Goal: Task Accomplishment & Management: Use online tool/utility

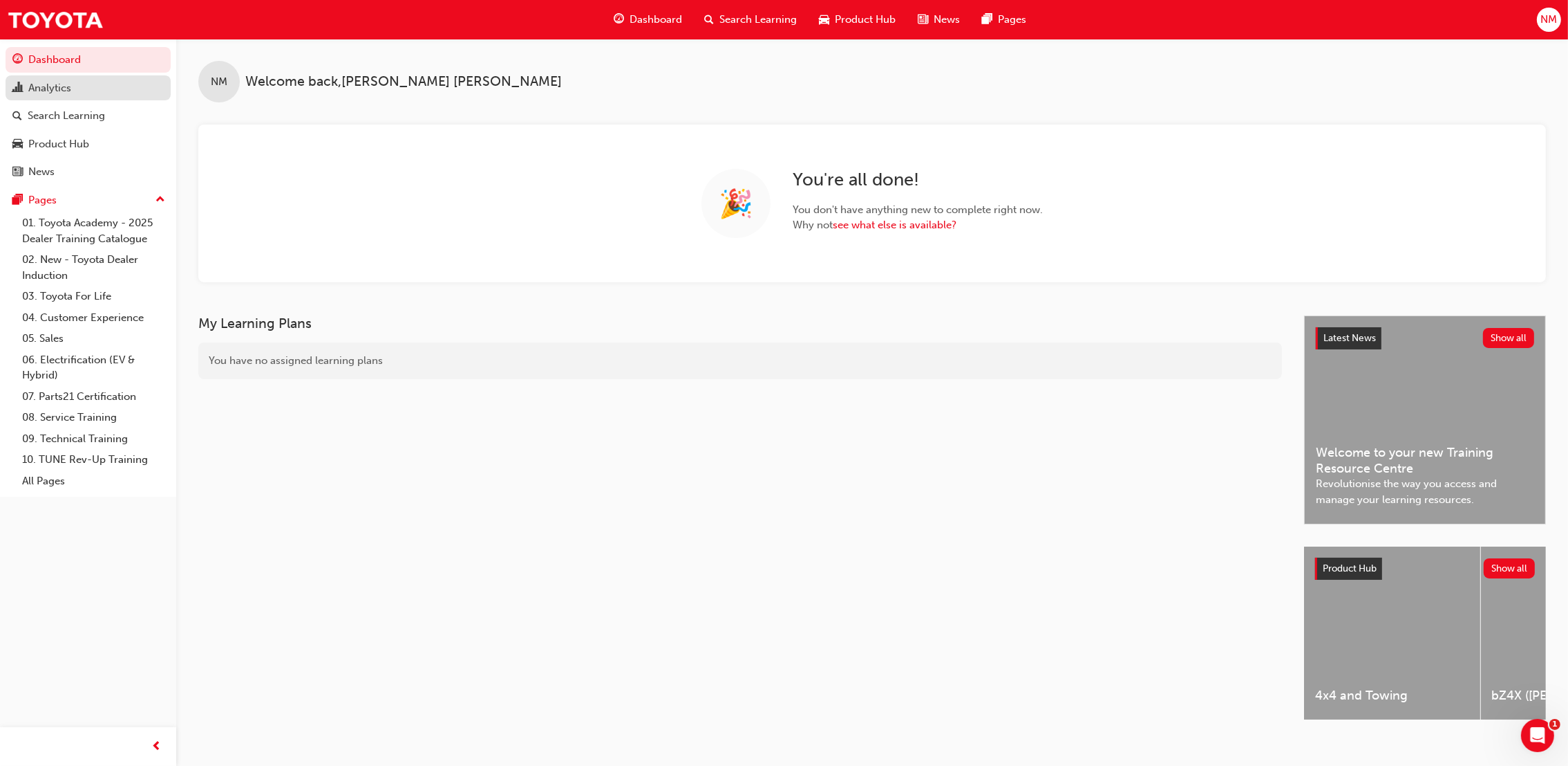
click at [42, 88] on div "Analytics" at bounding box center [50, 88] width 43 height 16
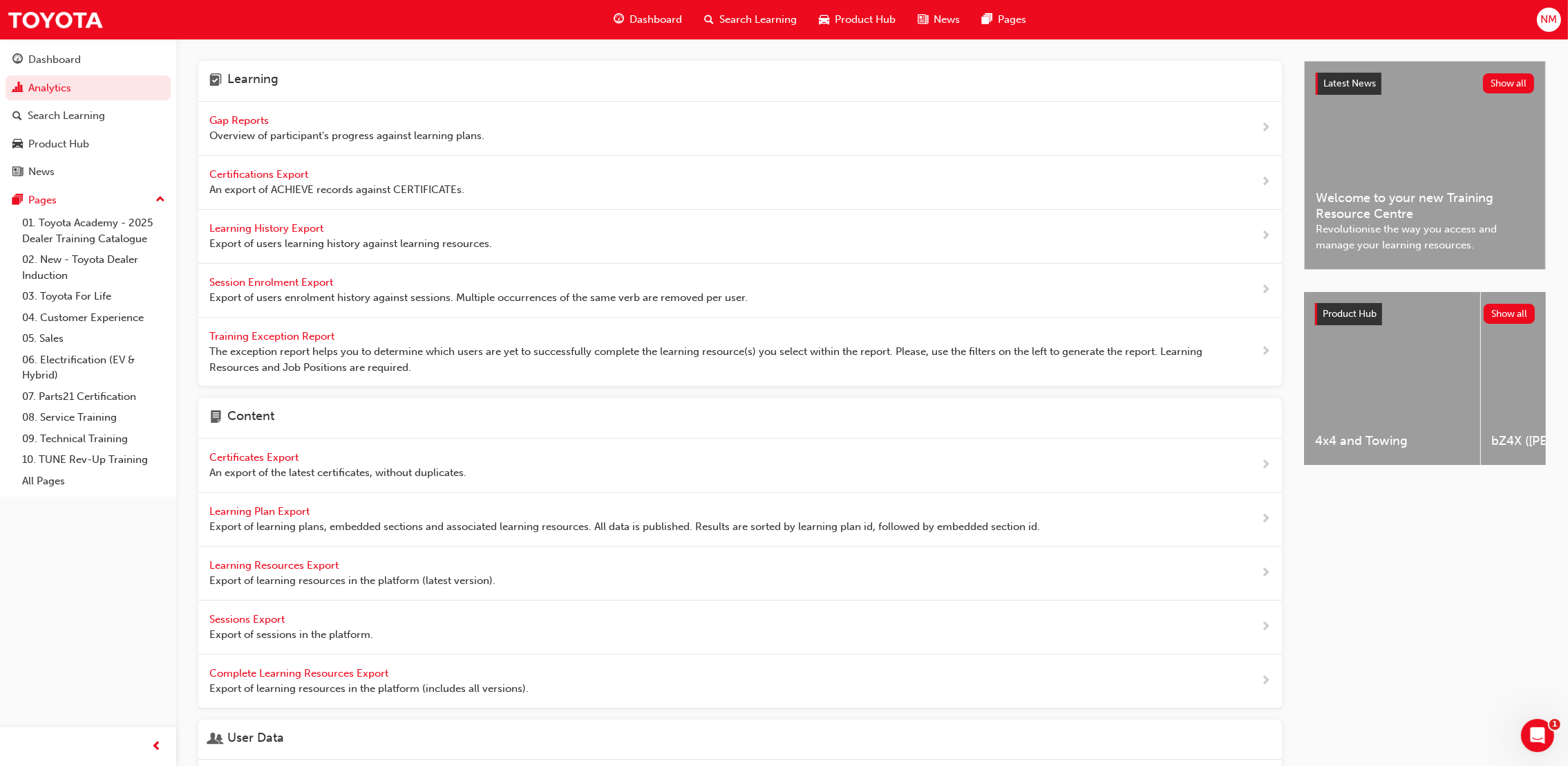
click at [252, 116] on span "Gap Reports" at bounding box center [240, 120] width 62 height 12
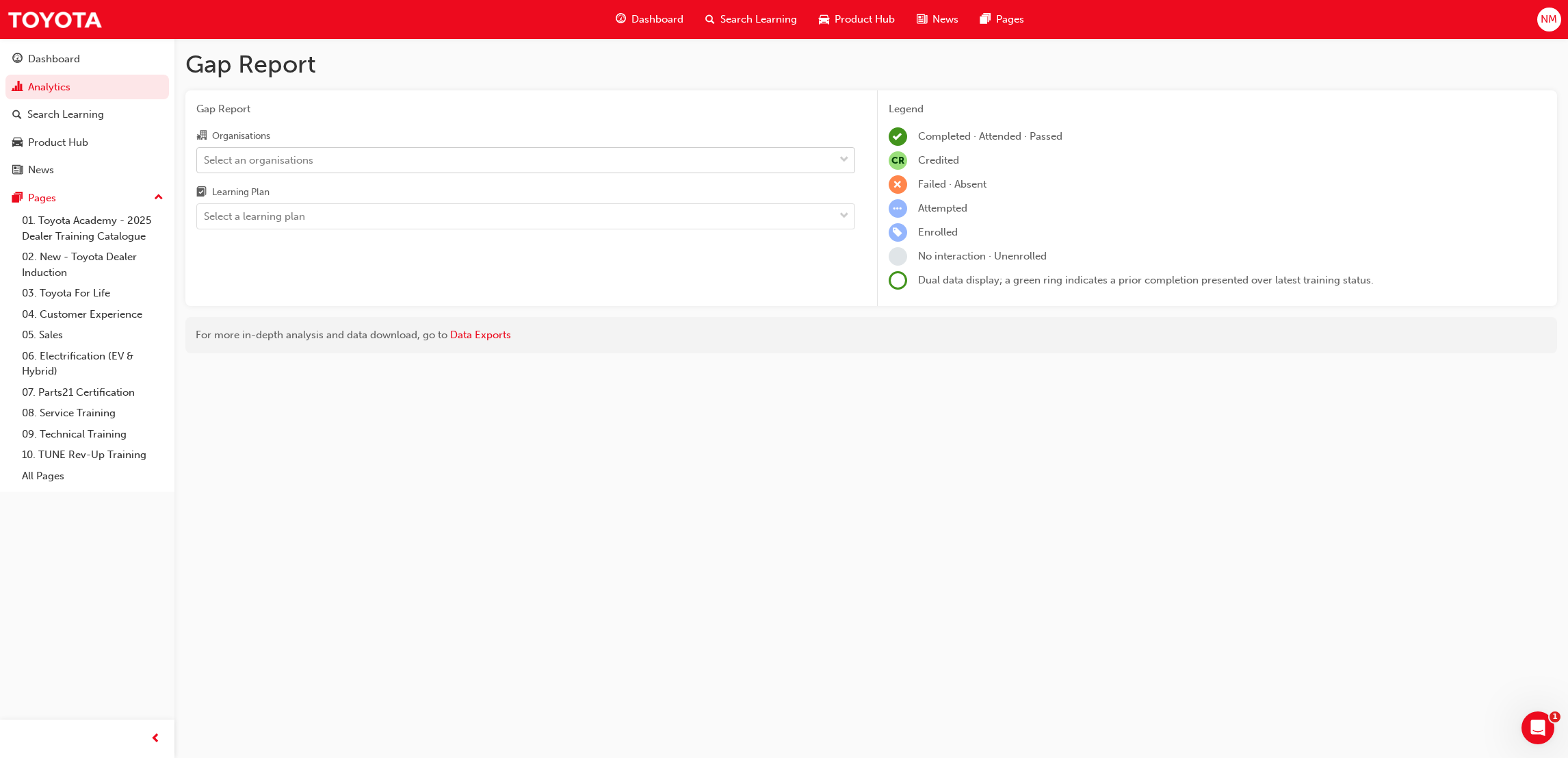
click at [845, 167] on span "down-icon" at bounding box center [844, 160] width 10 height 18
click at [205, 165] on input "Organisations Select an organisations" at bounding box center [205, 158] width 2 height 11
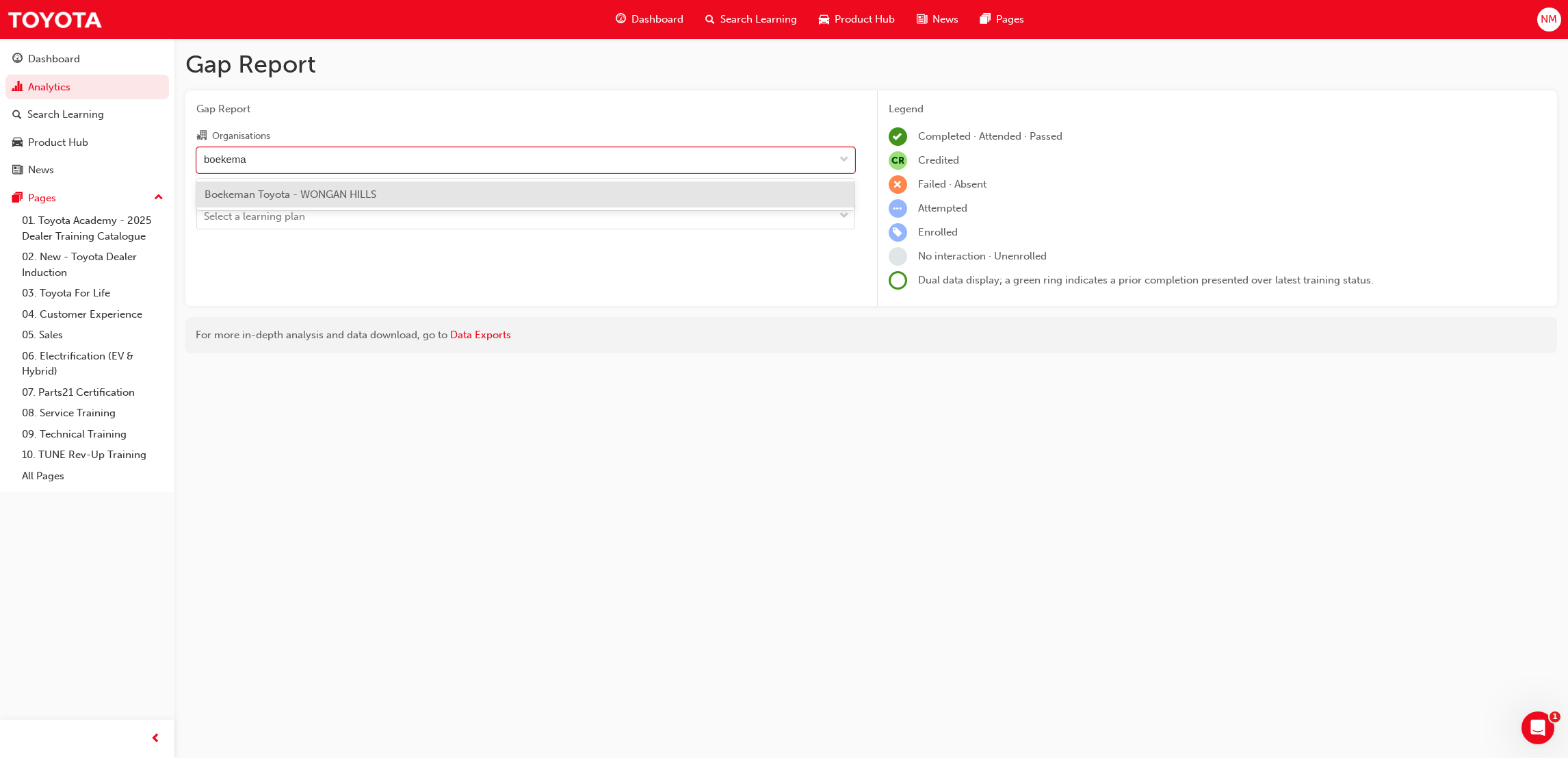
type input "boekeman"
click at [313, 188] on span "Boekeman Toyota - WONGAN HILLS" at bounding box center [291, 194] width 172 height 12
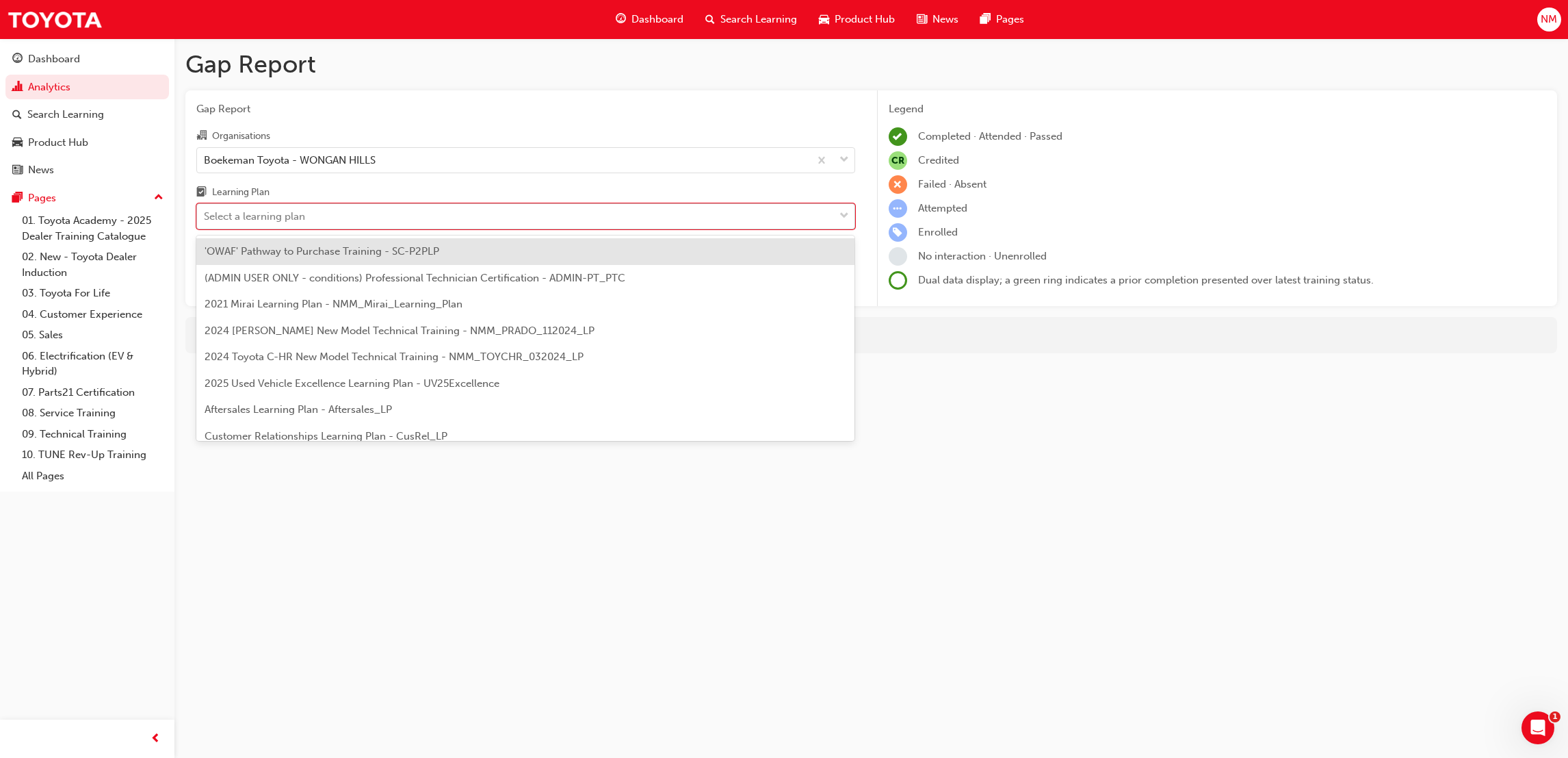
click at [457, 218] on div "Select a learning plan" at bounding box center [515, 216] width 637 height 24
click at [205, 218] on input "Learning Plan option 'OWAF' Pathway to Purchase Training - SC-P2PLP focused, 1 …" at bounding box center [205, 215] width 2 height 11
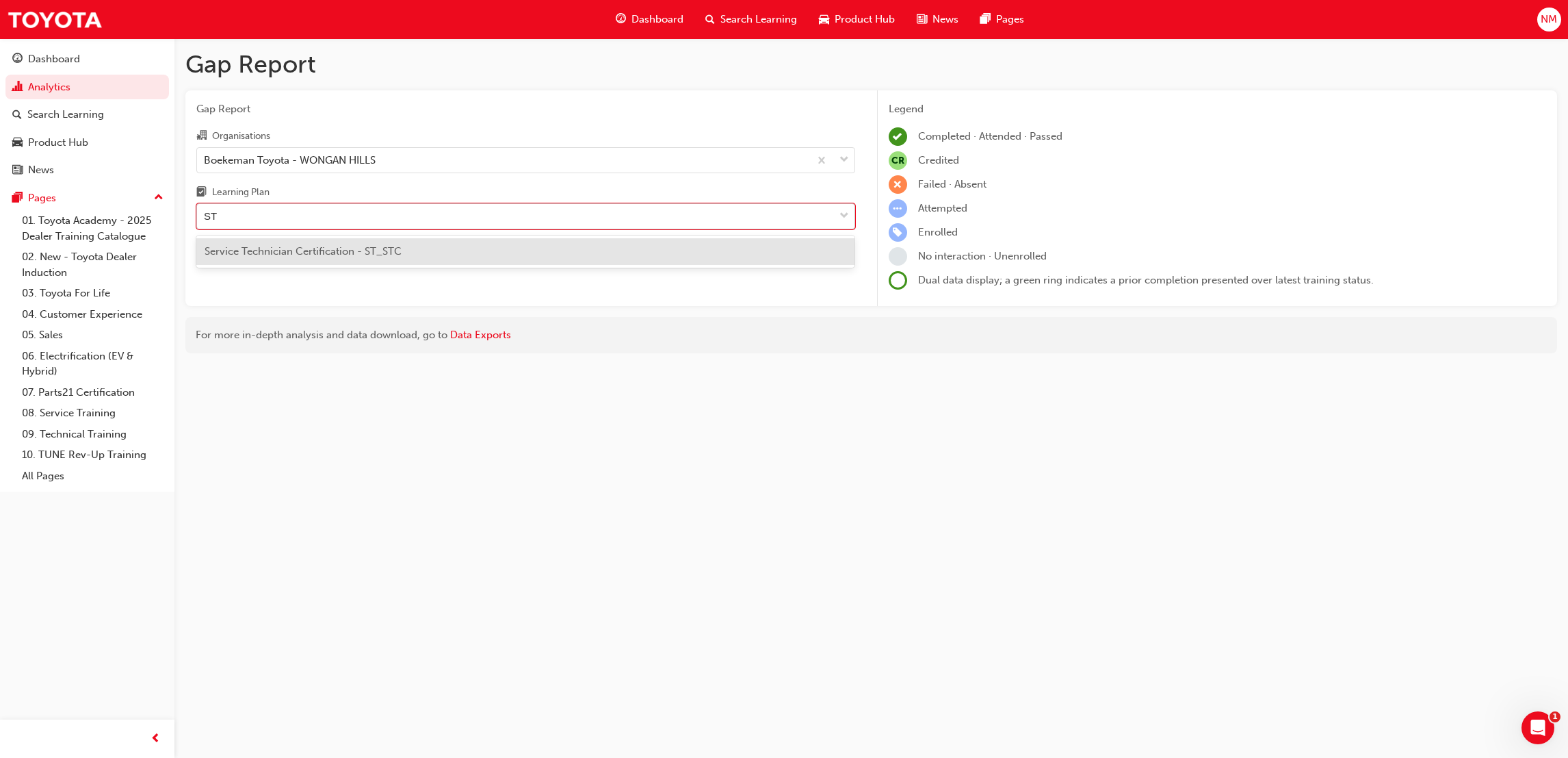
type input "STC"
click at [485, 242] on div "Service Technician Certification - ST_STC" at bounding box center [526, 251] width 659 height 27
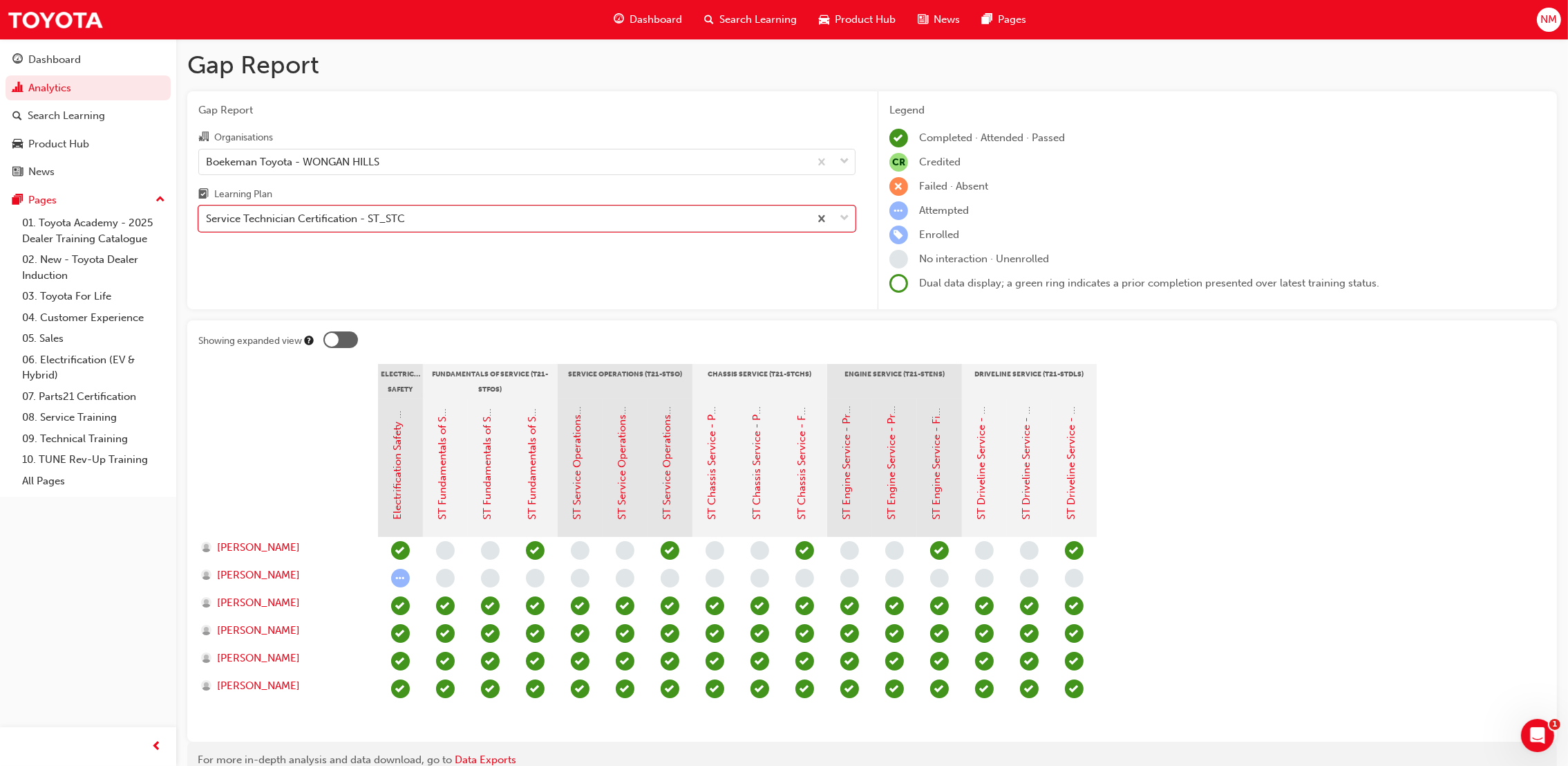
click at [350, 331] on div at bounding box center [341, 340] width 35 height 17
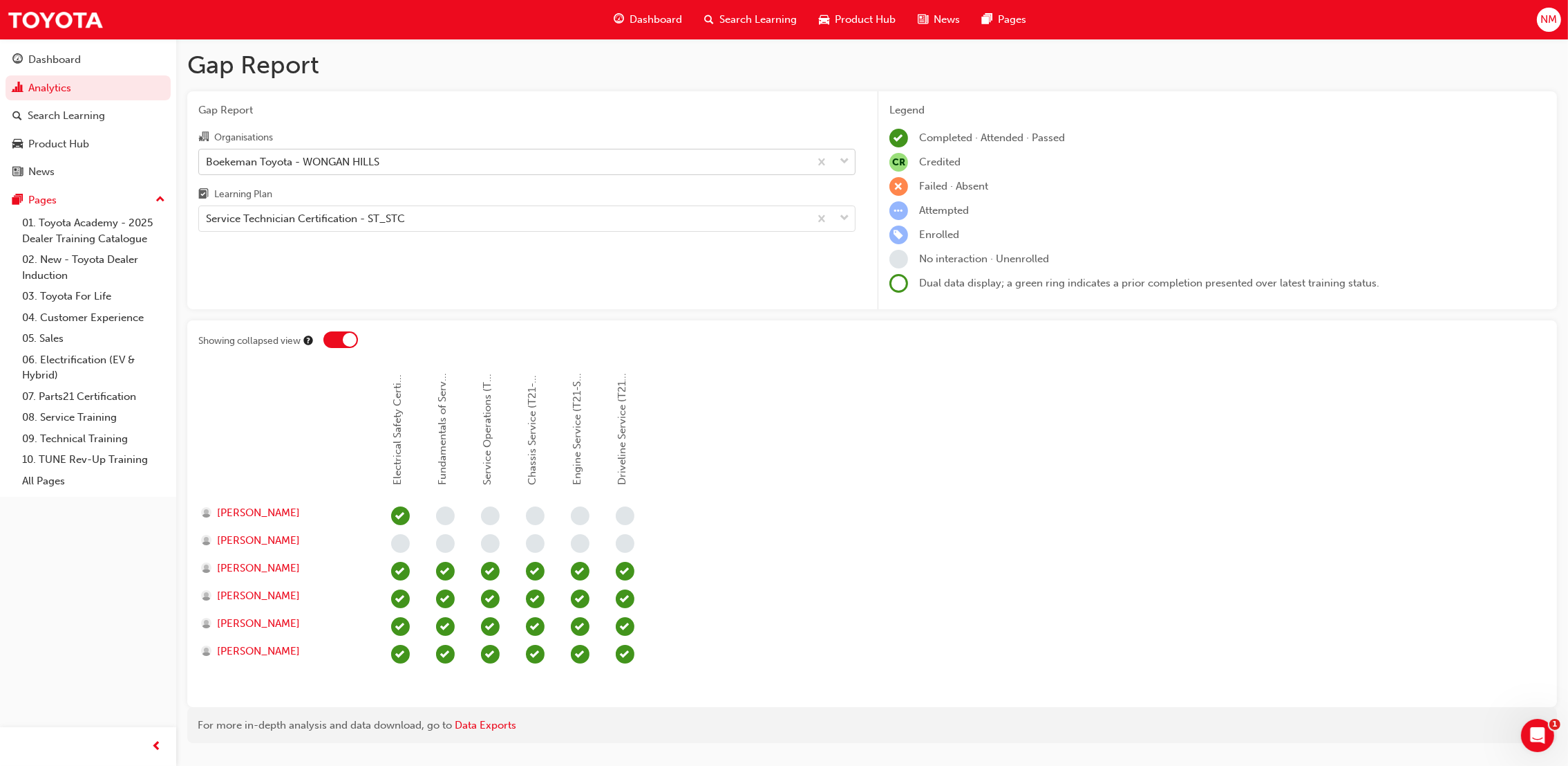
click at [842, 162] on span "down-icon" at bounding box center [845, 162] width 10 height 18
click at [208, 162] on input "Organisations Boekeman Toyota - WONGAN HILLS" at bounding box center [207, 160] width 2 height 12
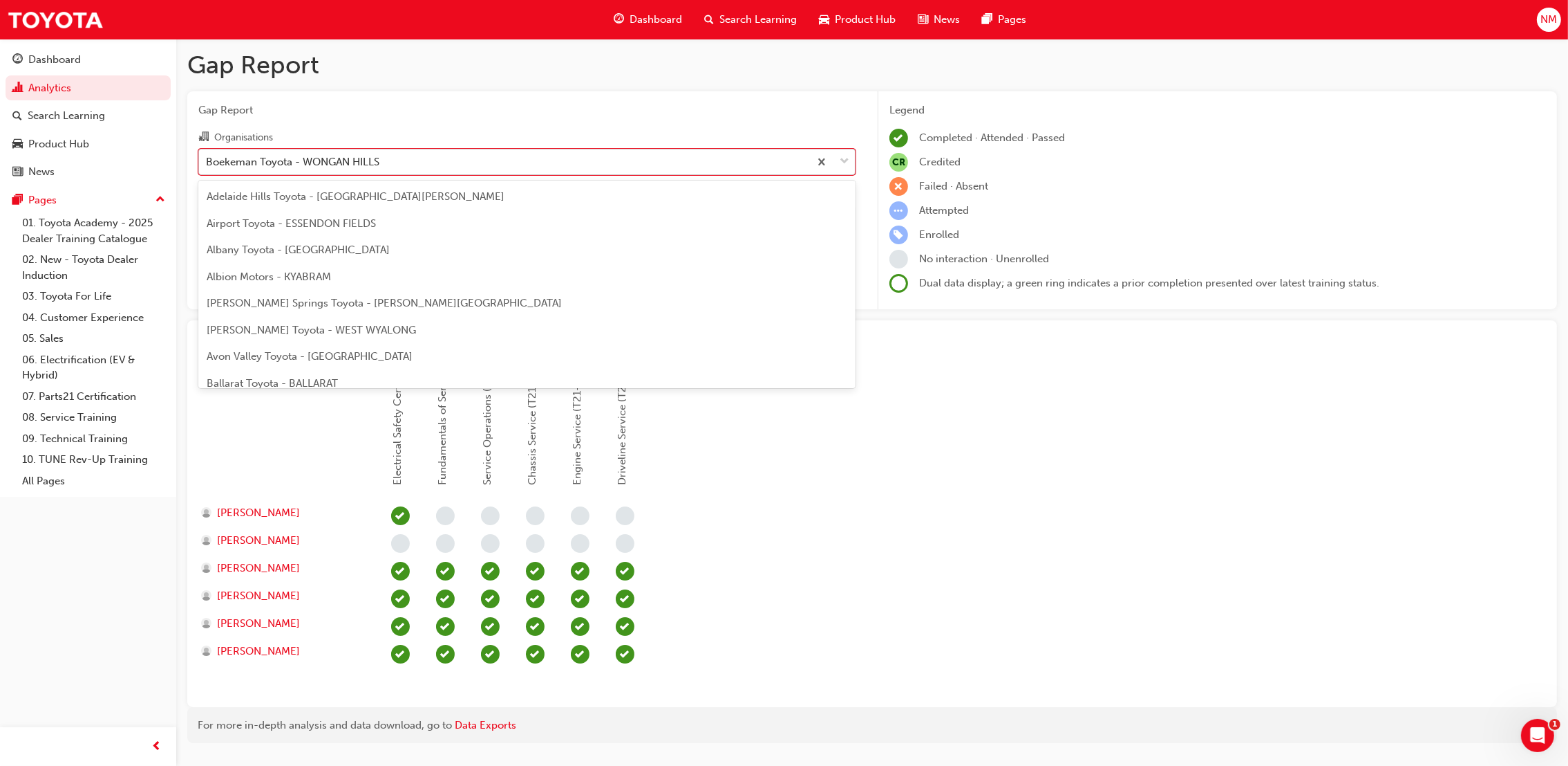
scroll to position [602, 0]
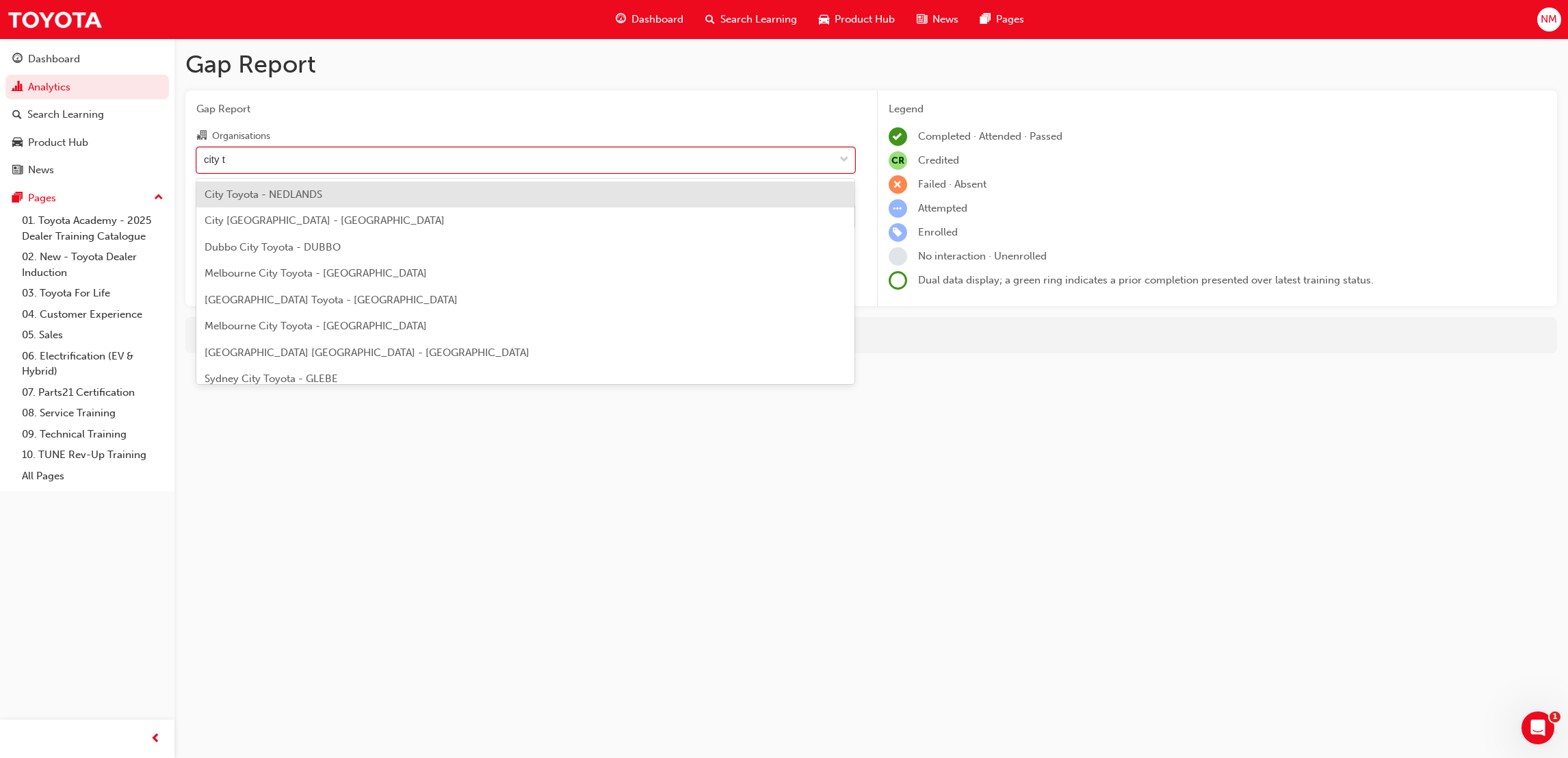
type input "city to"
click at [265, 188] on span "City Toyota - NEDLANDS" at bounding box center [263, 194] width 118 height 12
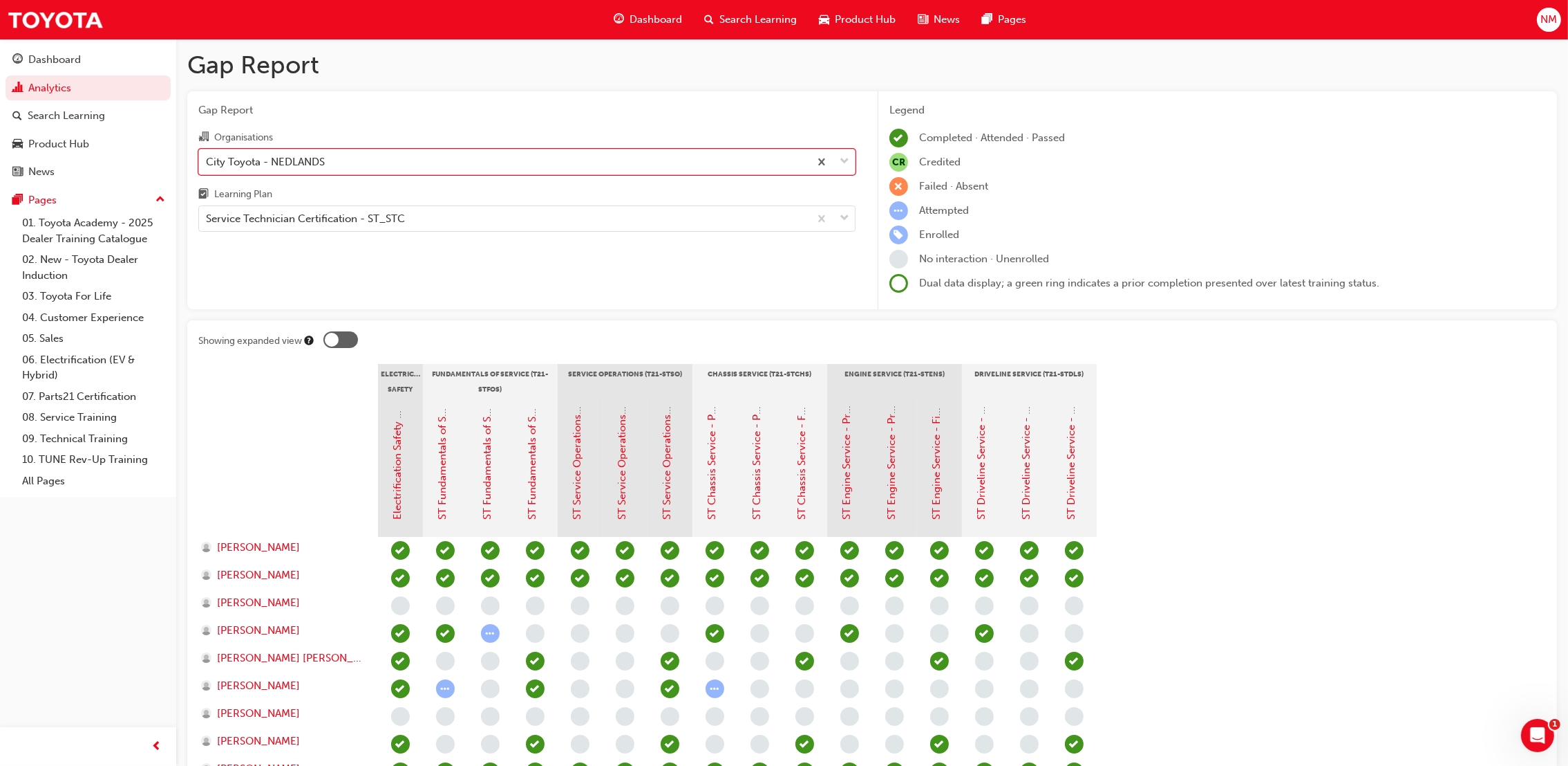
click at [331, 344] on div at bounding box center [332, 340] width 14 height 14
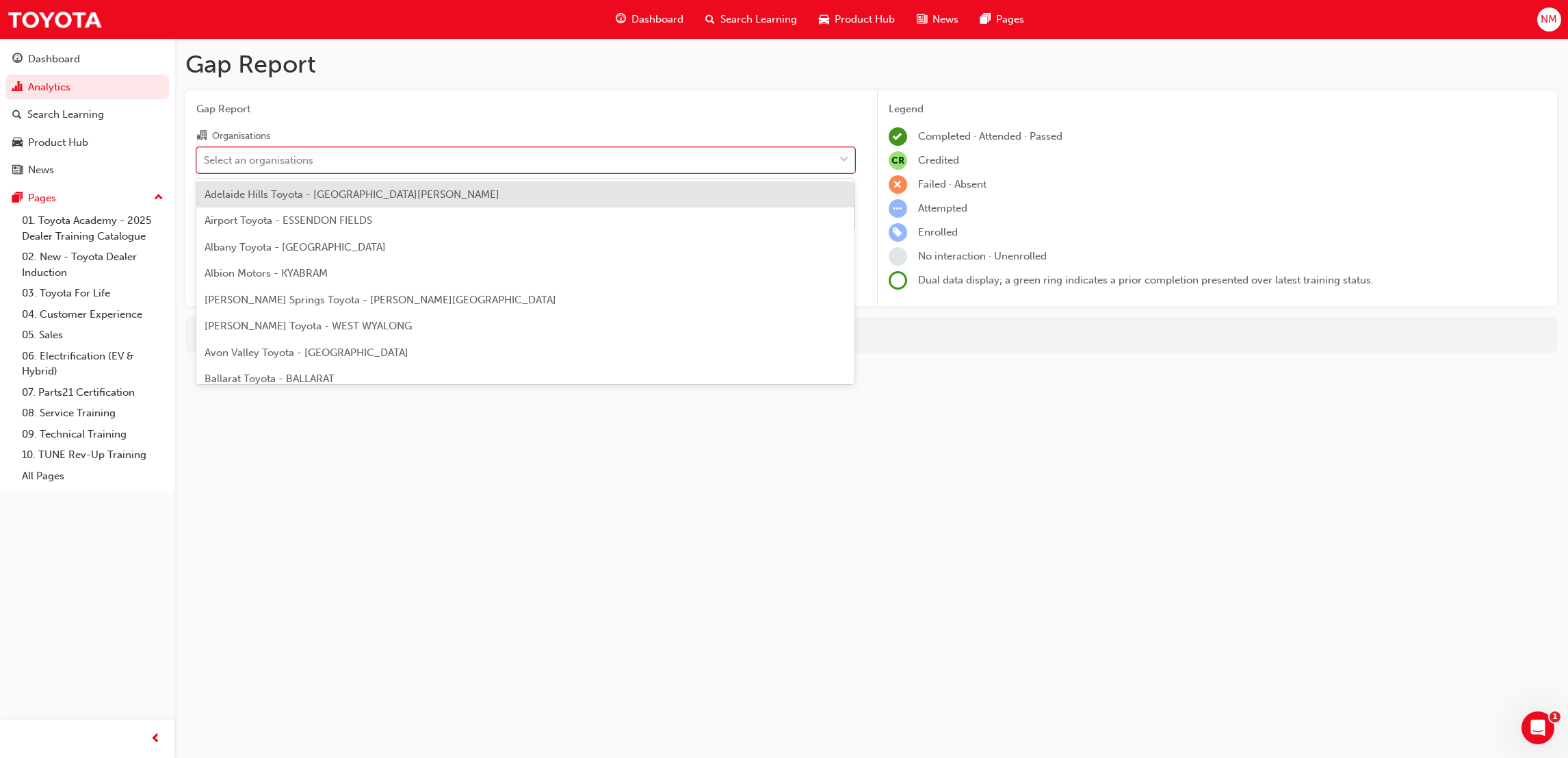
click at [724, 163] on div "Select an organisations" at bounding box center [515, 159] width 637 height 24
click at [205, 163] on input "Organisations option City Toyota - NEDLANDS, selected. option Adelaide Hills To…" at bounding box center [205, 158] width 2 height 11
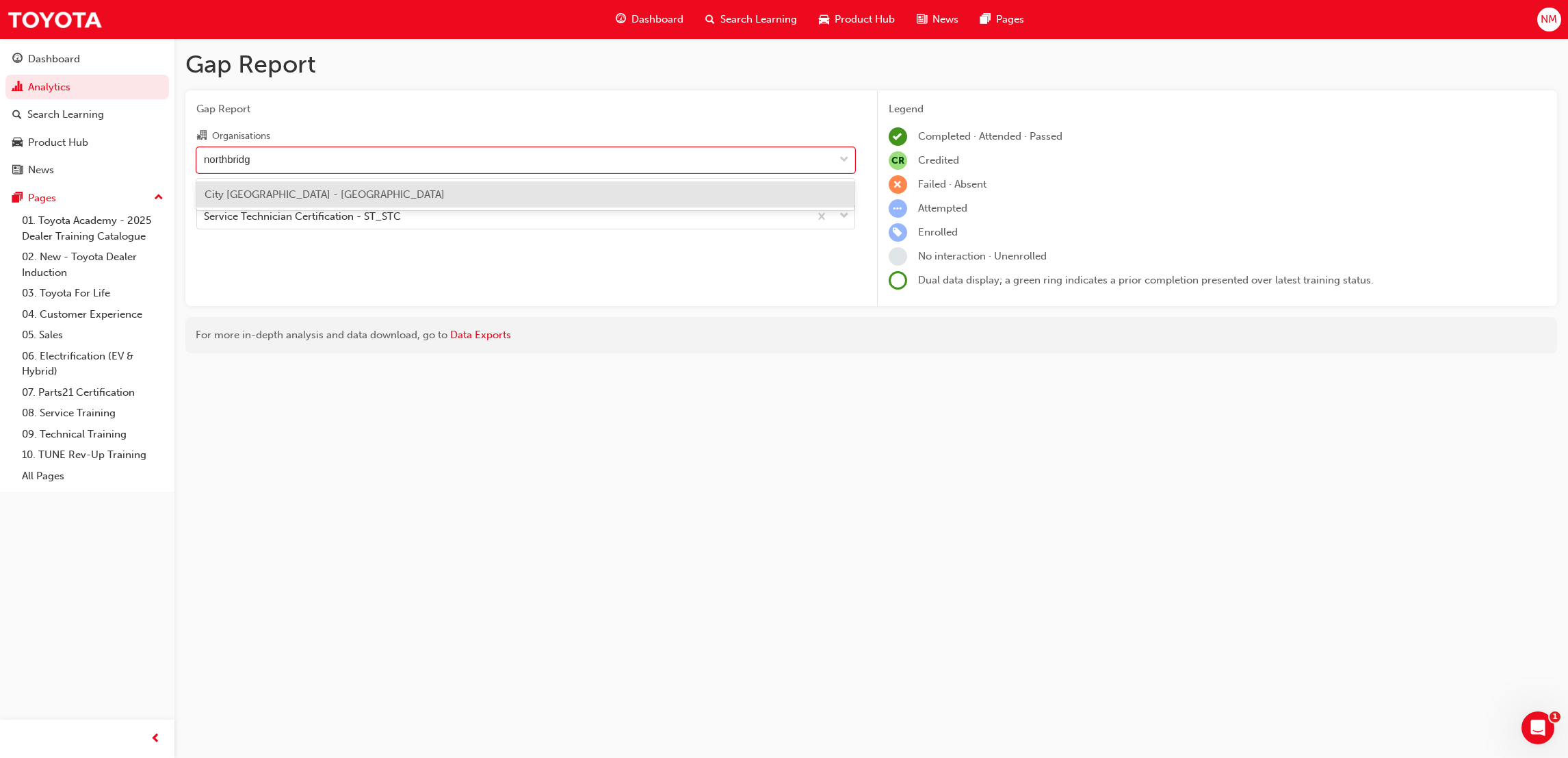
type input "[GEOGRAPHIC_DATA]"
click at [351, 192] on div "City [GEOGRAPHIC_DATA] - [GEOGRAPHIC_DATA]" at bounding box center [526, 194] width 659 height 27
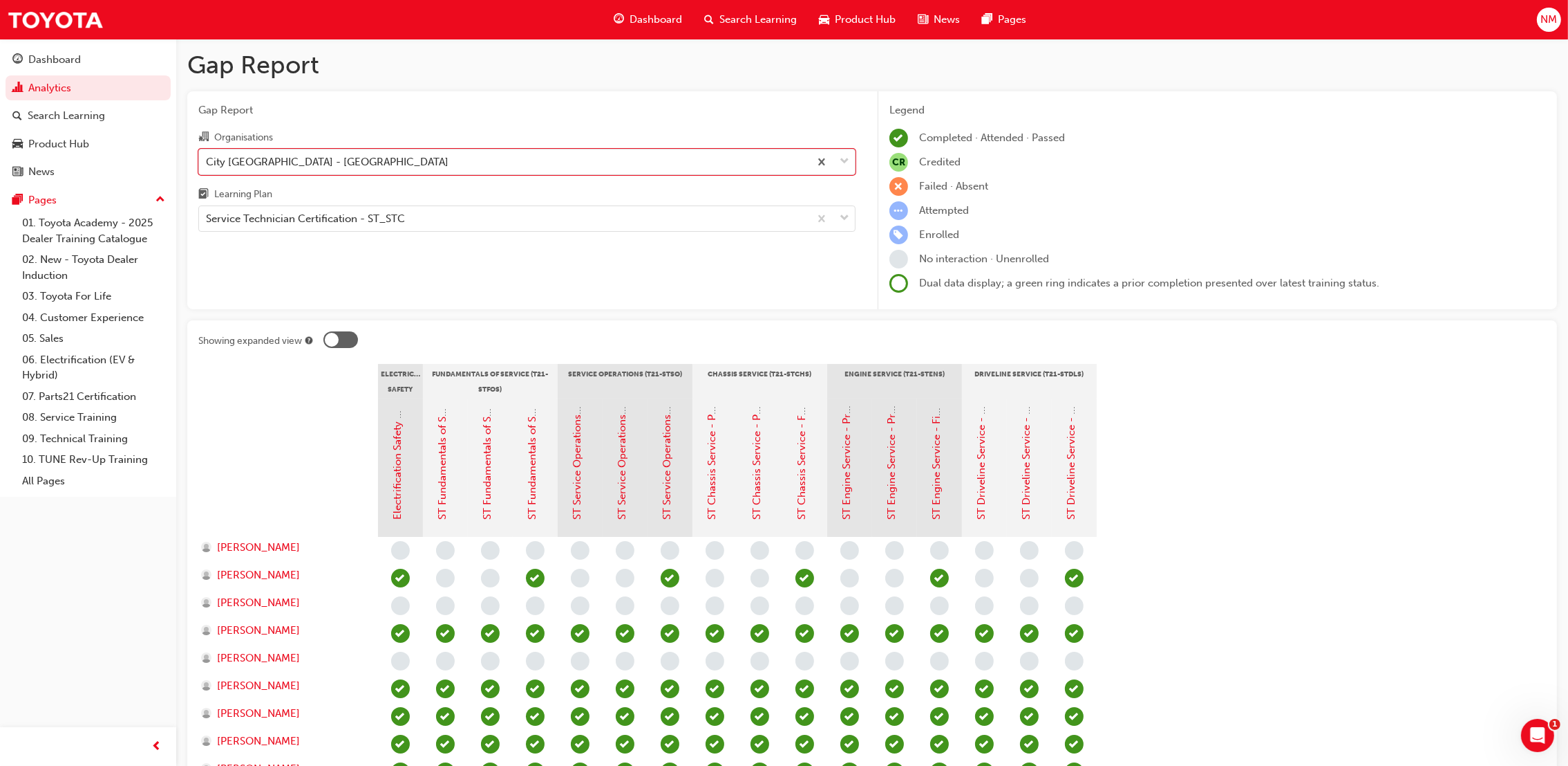
click at [341, 345] on div at bounding box center [341, 340] width 35 height 17
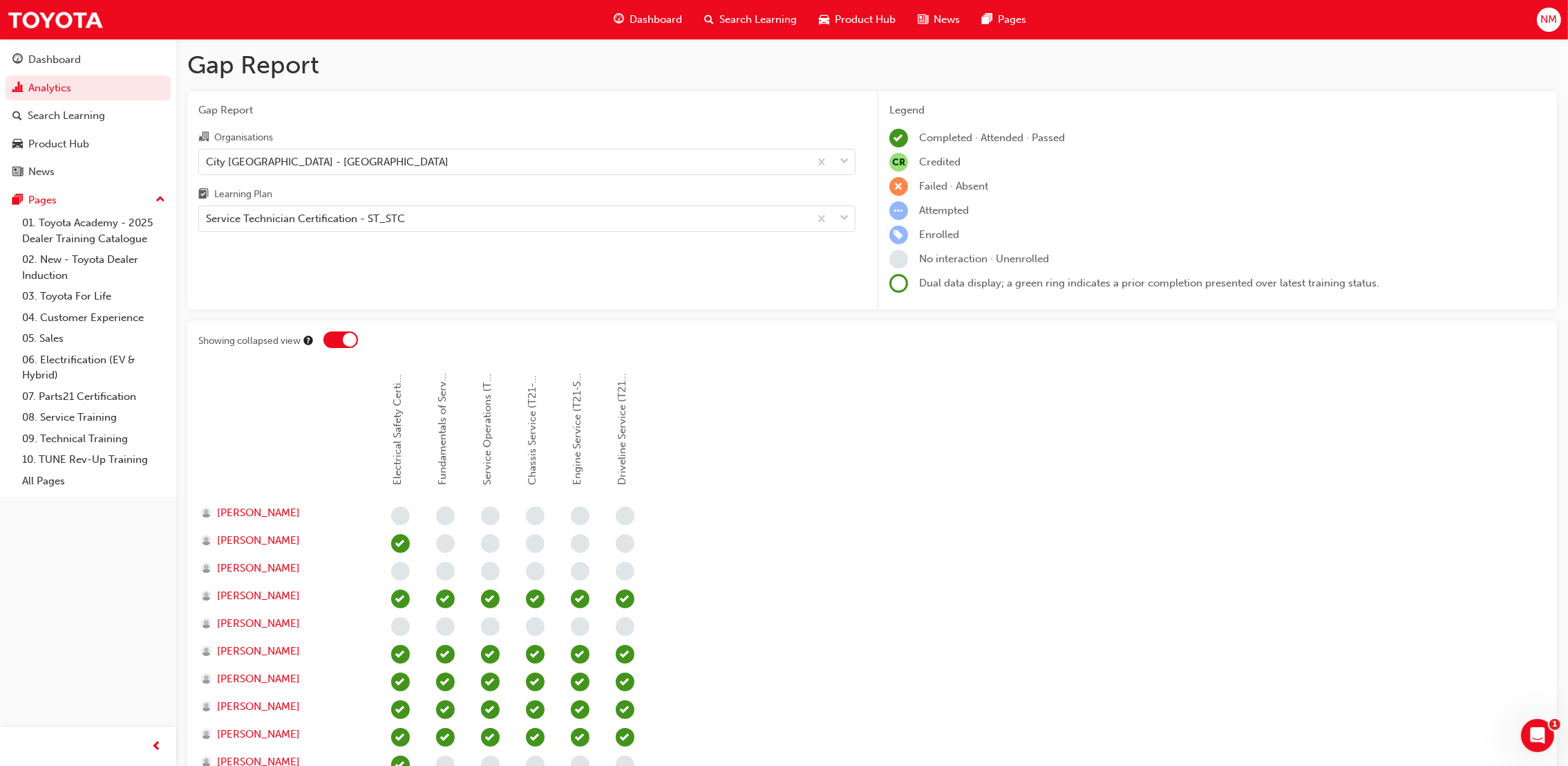
click at [341, 345] on div at bounding box center [341, 340] width 35 height 17
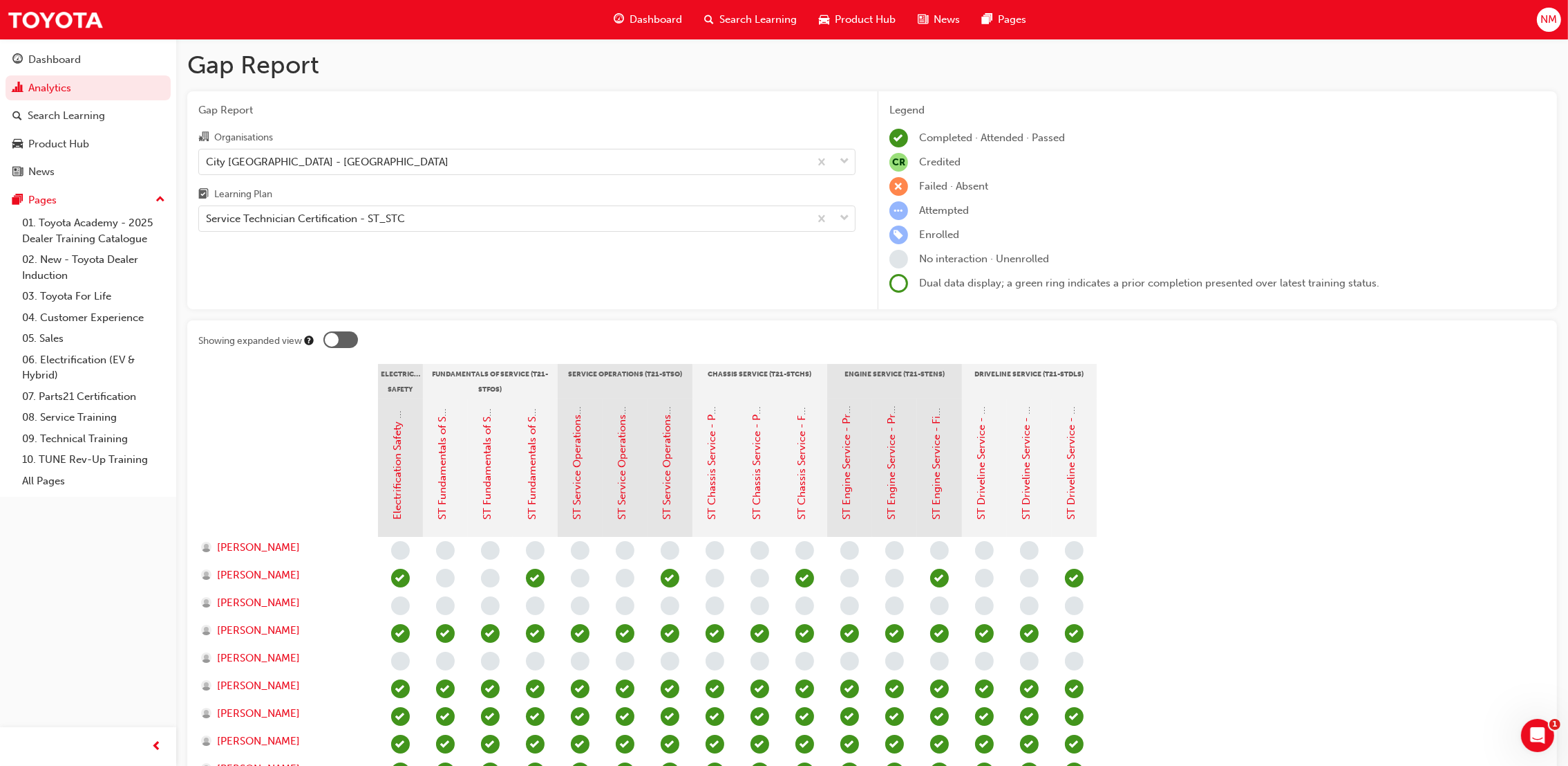
click at [341, 341] on div at bounding box center [341, 340] width 35 height 17
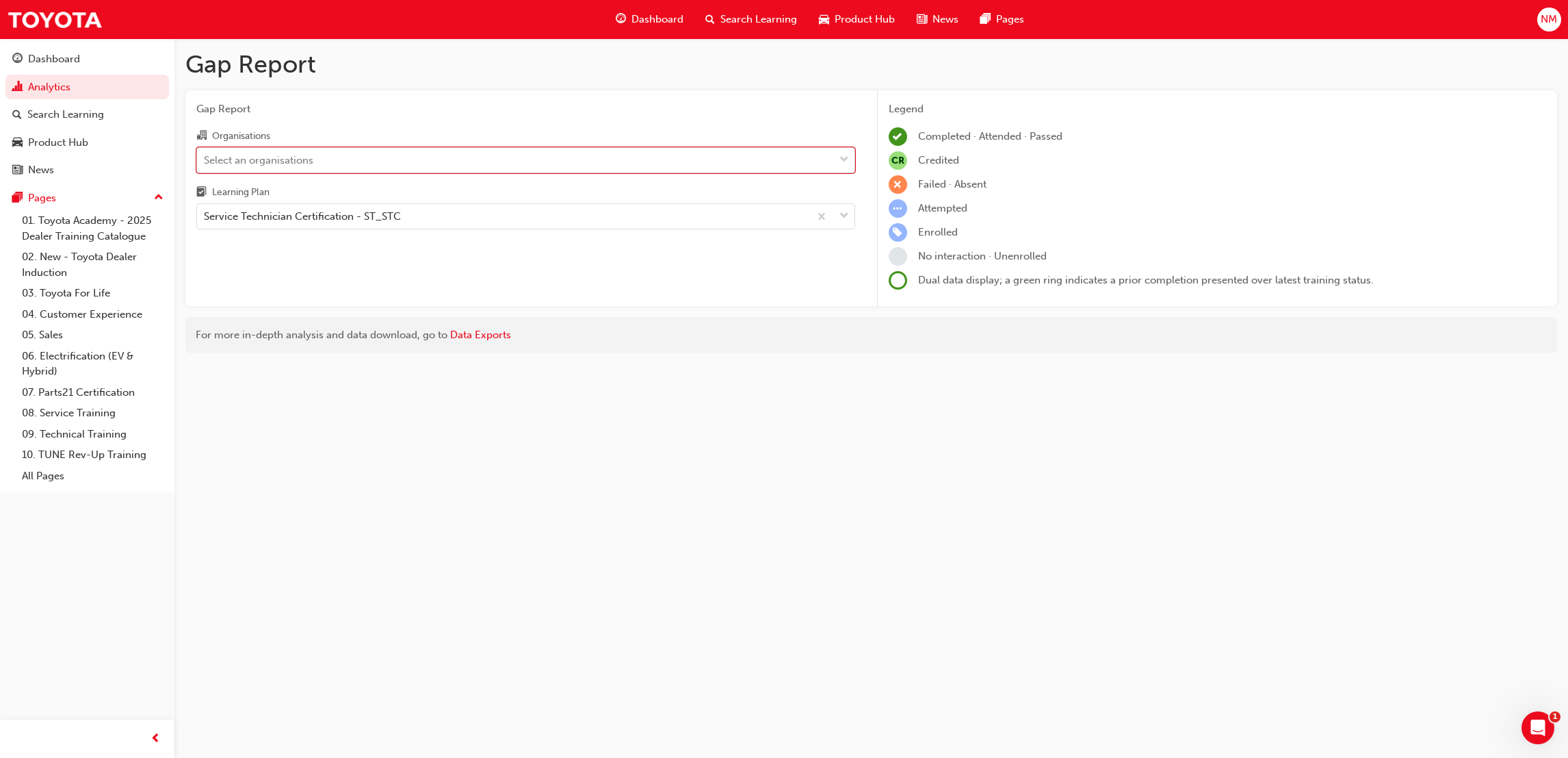
click at [790, 154] on div "Select an organisations" at bounding box center [515, 159] width 637 height 24
click at [205, 154] on input "Organisations option City Toyota - [GEOGRAPHIC_DATA], selected. 0 results avail…" at bounding box center [205, 158] width 2 height 11
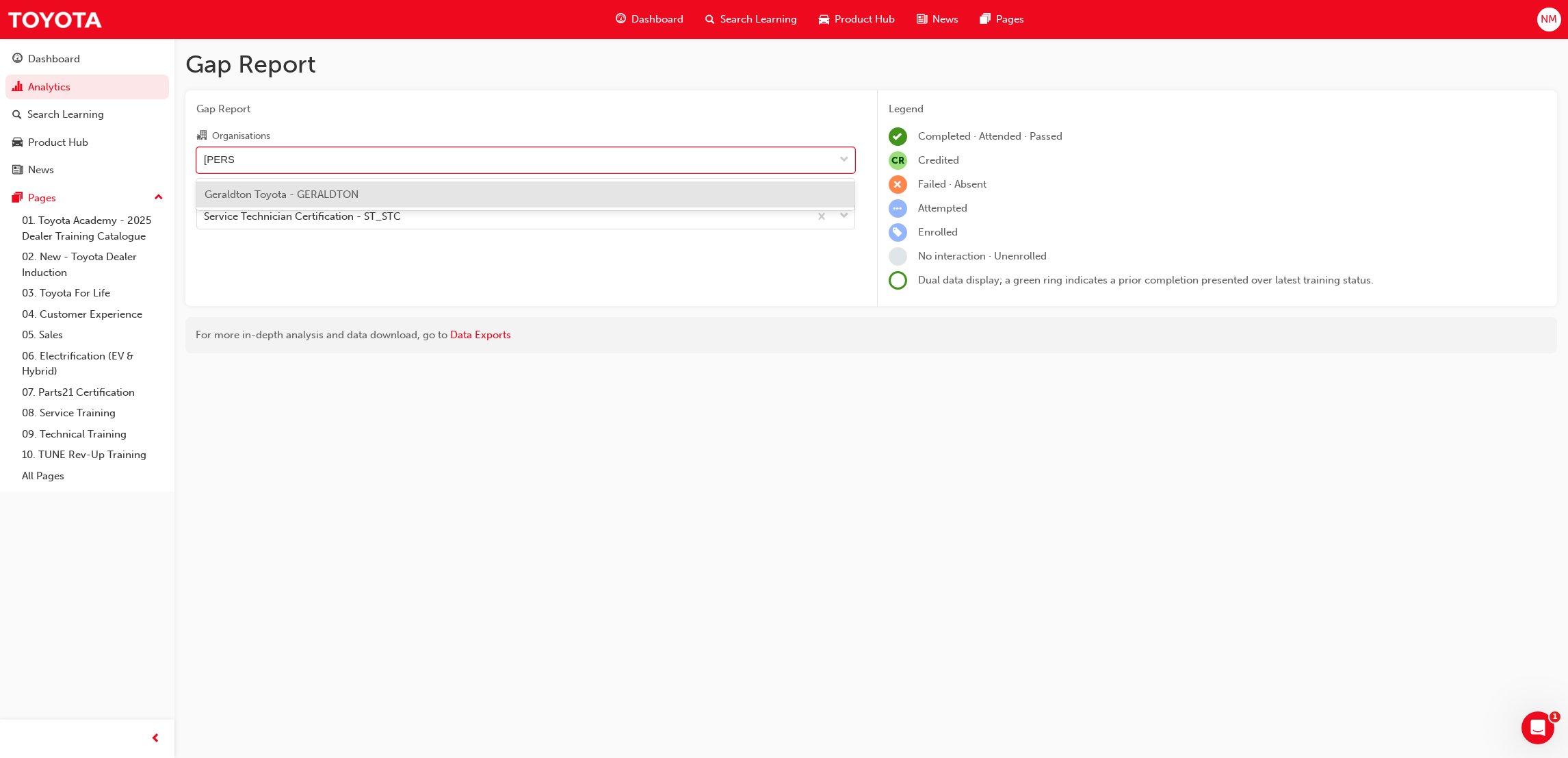
type input "geraldt"
click at [463, 190] on div "Geraldton Toyota - GERALDTON" at bounding box center [526, 194] width 659 height 27
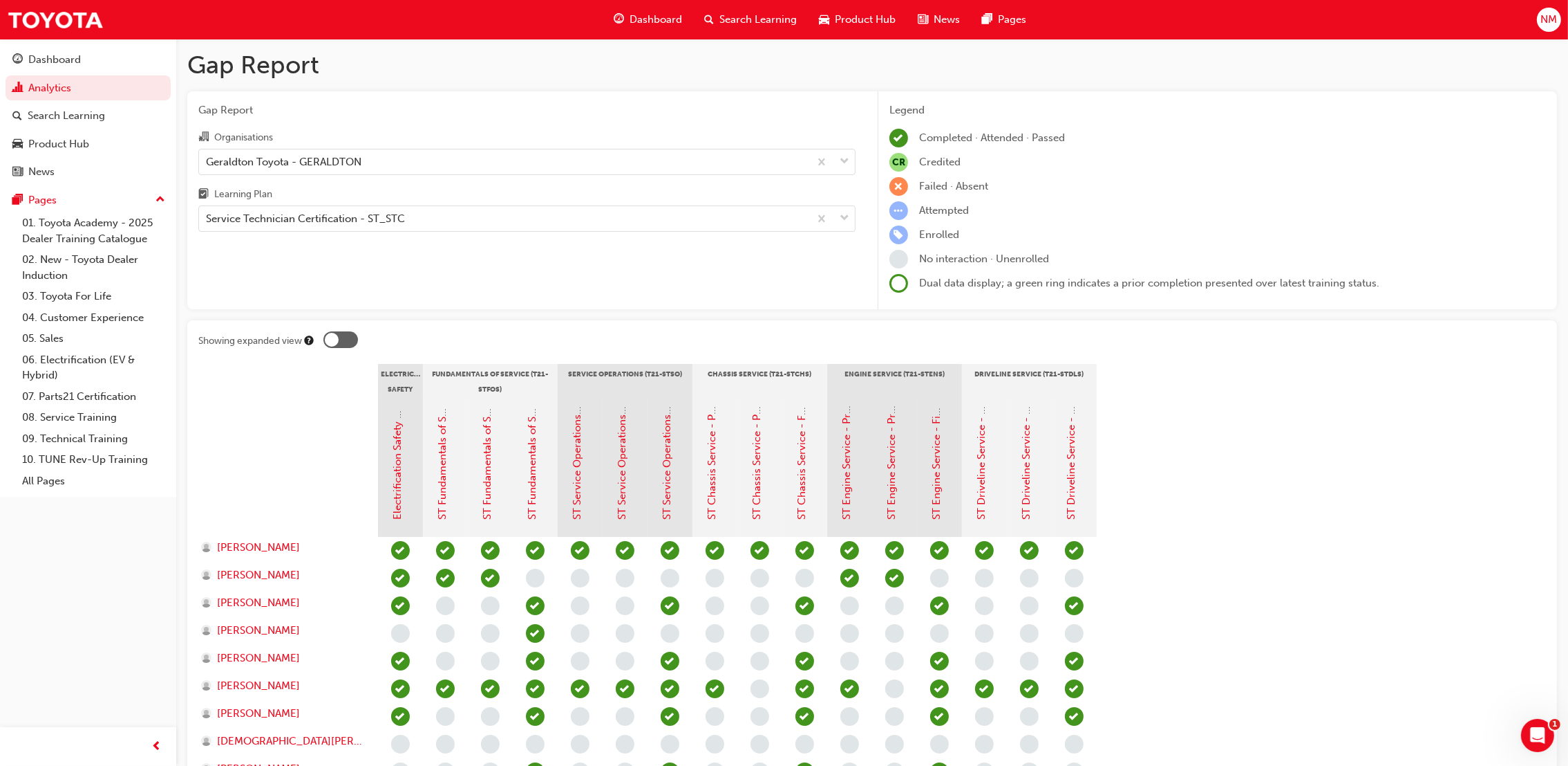
click at [354, 340] on div at bounding box center [341, 340] width 35 height 17
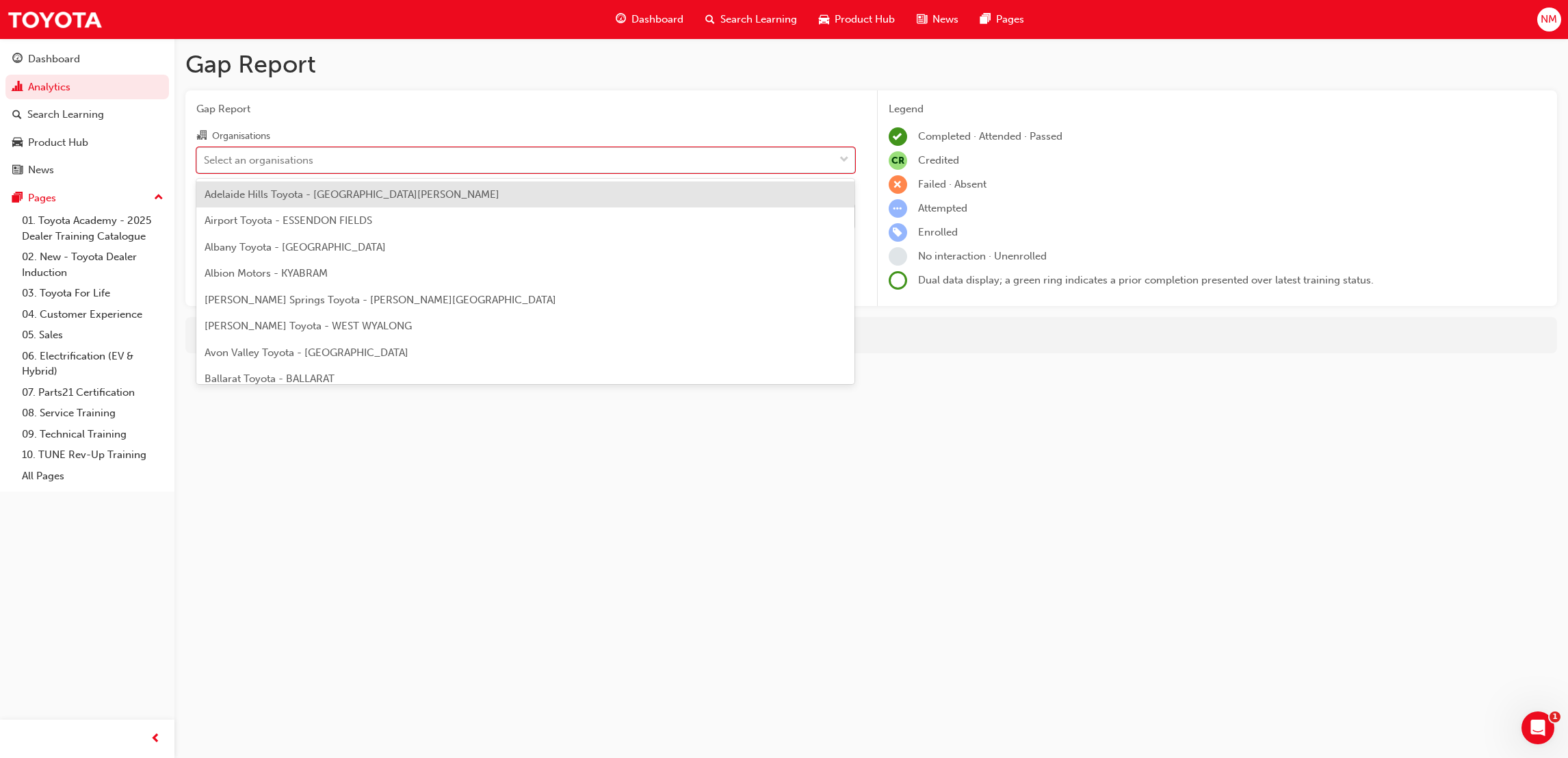
click at [704, 160] on div "Select an organisations" at bounding box center [515, 159] width 637 height 24
click at [205, 160] on input "Organisations option Geraldton Toyota - GERALDTON, selected. option Adelaide Hi…" at bounding box center [205, 158] width 2 height 11
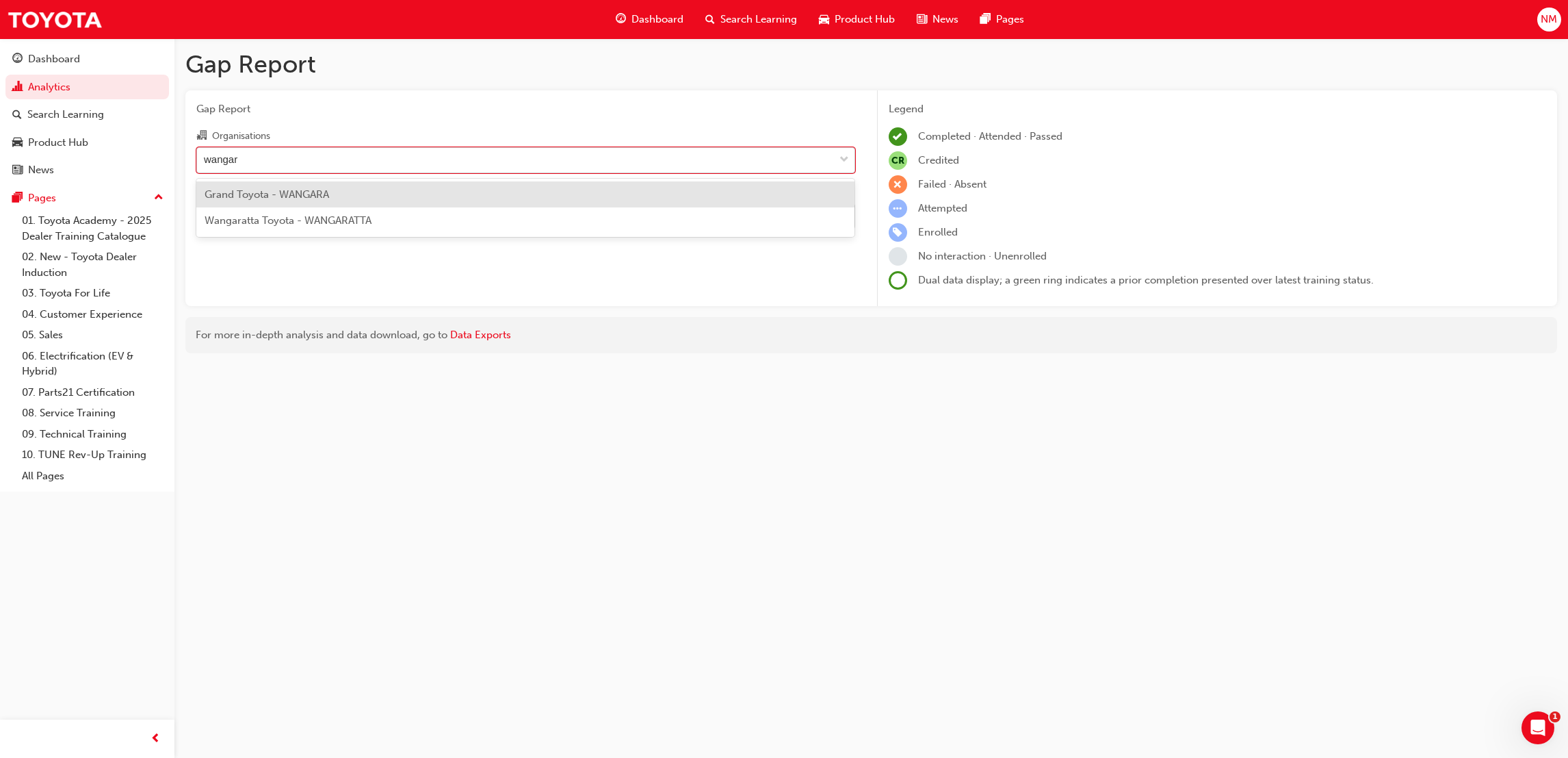
type input "wangara"
click at [532, 194] on div "Grand Toyota - WANGARA" at bounding box center [526, 194] width 659 height 27
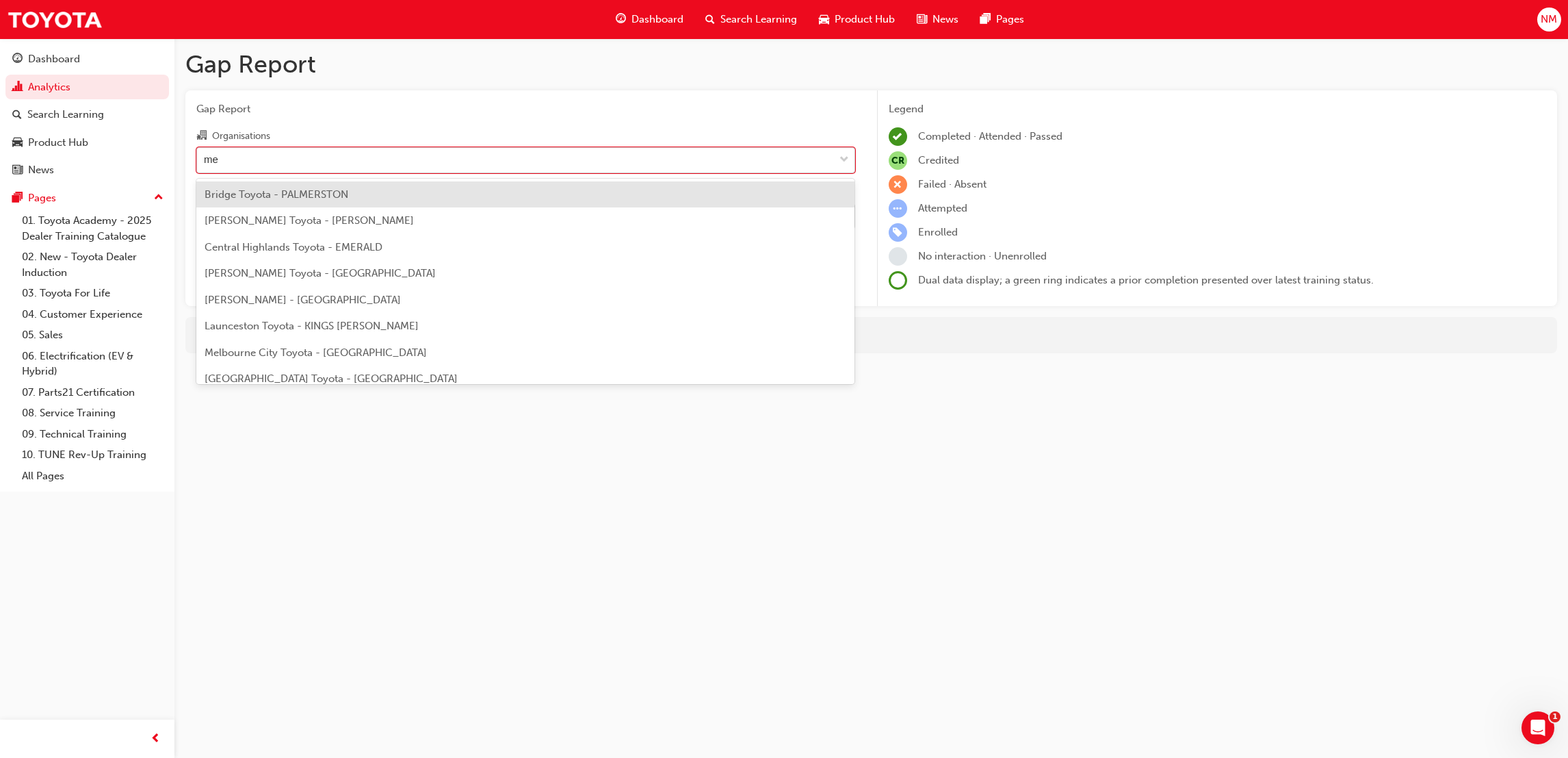
type input "[PERSON_NAME]"
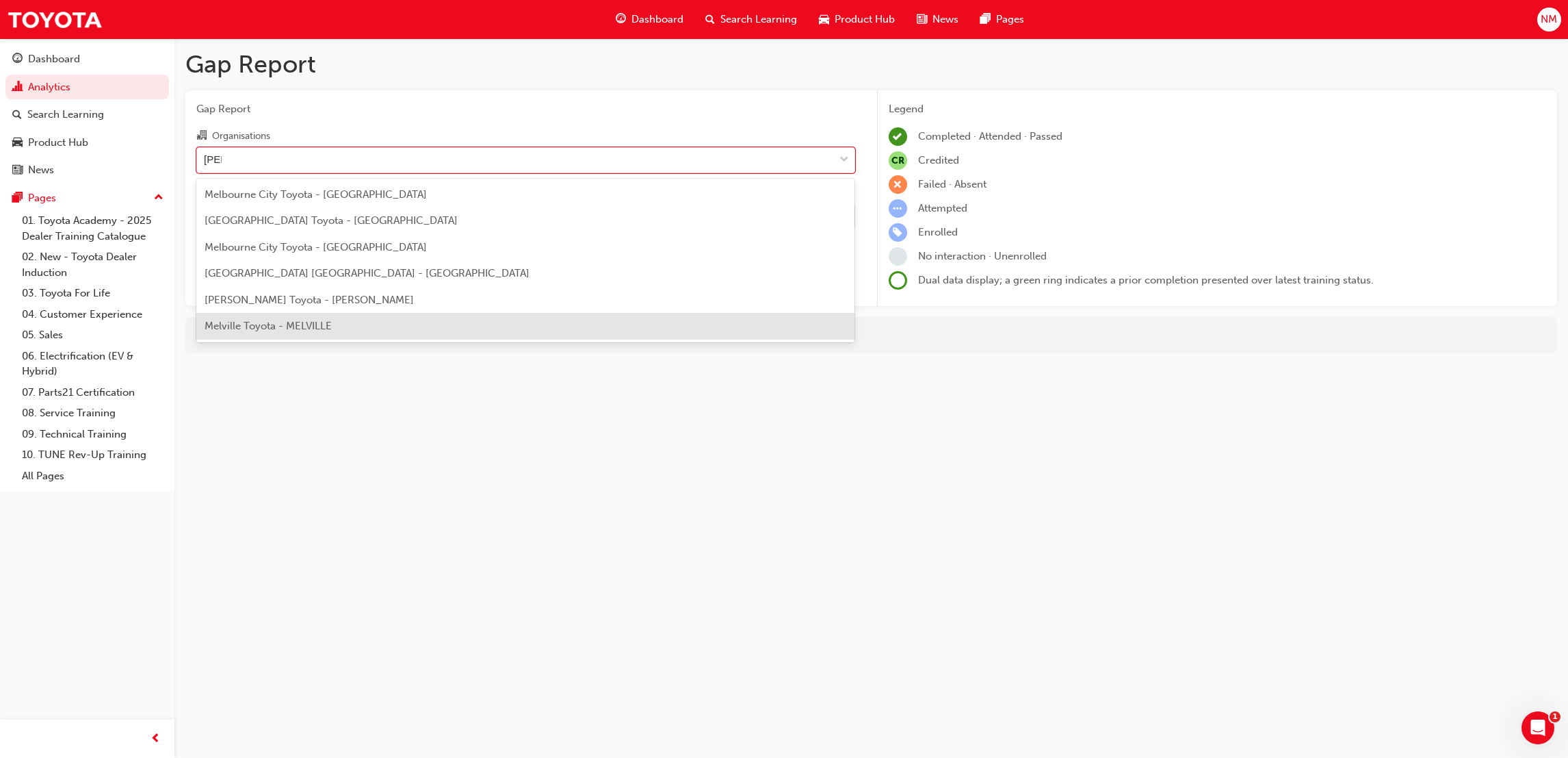
click at [337, 328] on div "Melville Toyota - MELVILLE" at bounding box center [526, 326] width 659 height 27
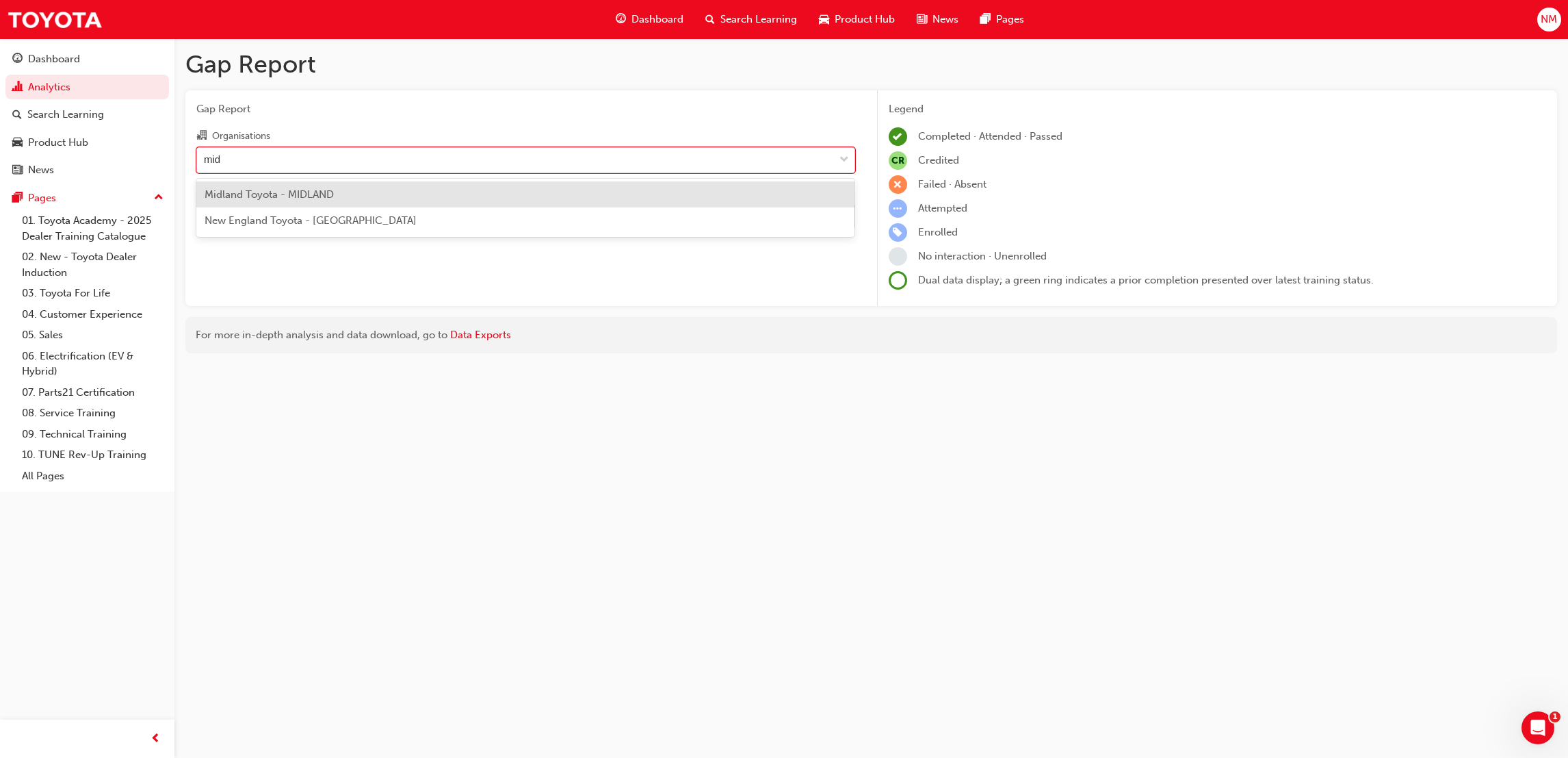
type input "midl"
click at [437, 196] on div "Midland Toyota - MIDLAND" at bounding box center [526, 194] width 659 height 27
type input "[PERSON_NAME]"
click at [390, 190] on div "[PERSON_NAME] Toyota - [PERSON_NAME][GEOGRAPHIC_DATA]" at bounding box center [526, 194] width 659 height 27
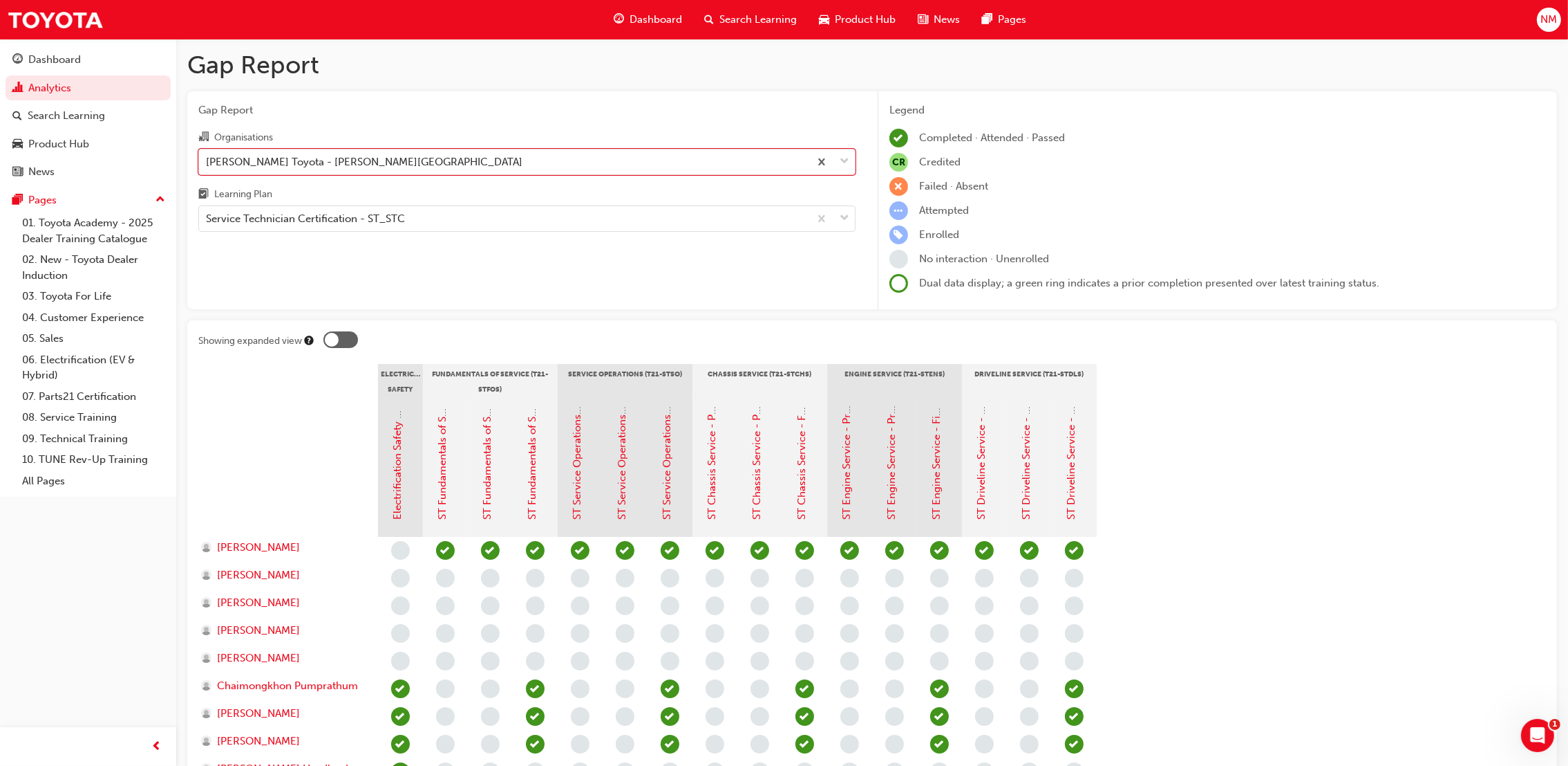
click at [337, 339] on div at bounding box center [332, 340] width 14 height 14
